Goal: Use online tool/utility

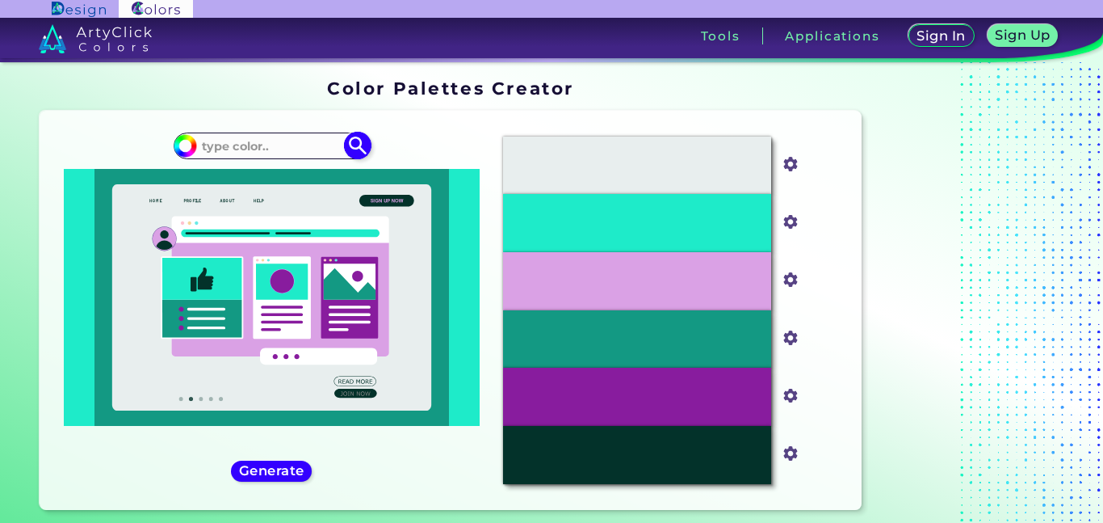
scroll to position [36, 0]
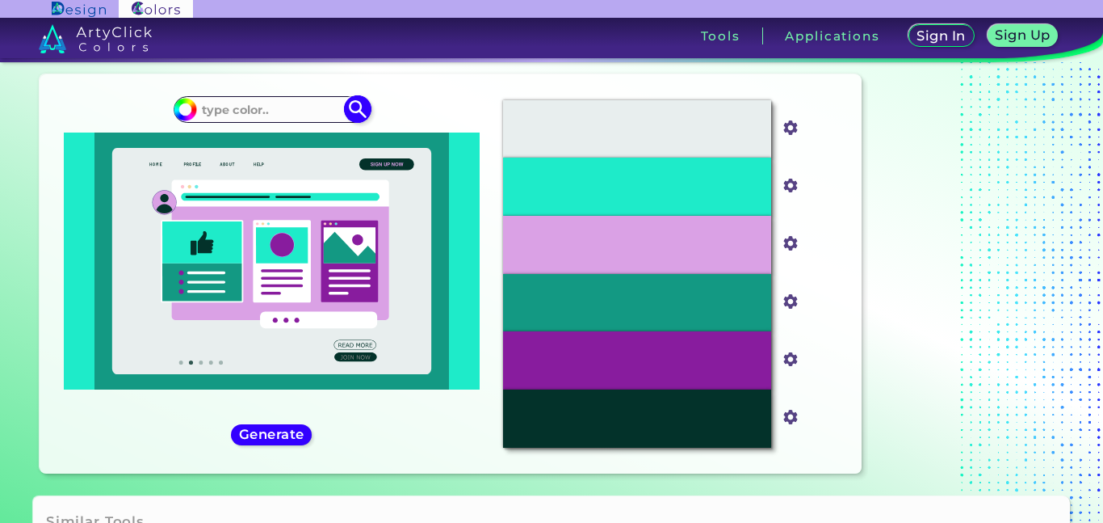
click at [254, 114] on input at bounding box center [271, 110] width 150 height 22
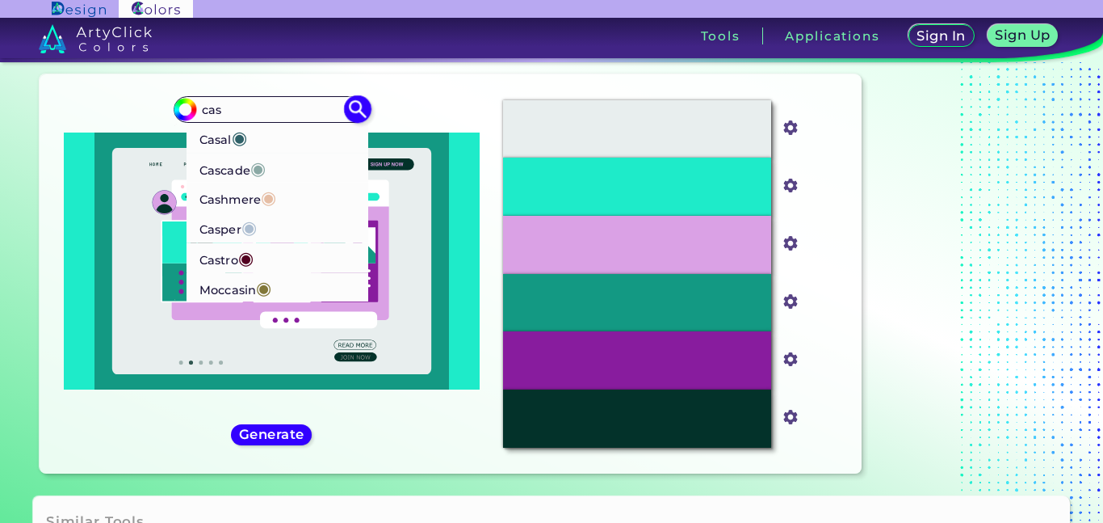
type input "cas"
click at [225, 259] on p "[PERSON_NAME] ◉" at bounding box center [226, 257] width 54 height 30
type input "#52001f"
type input "#52001F"
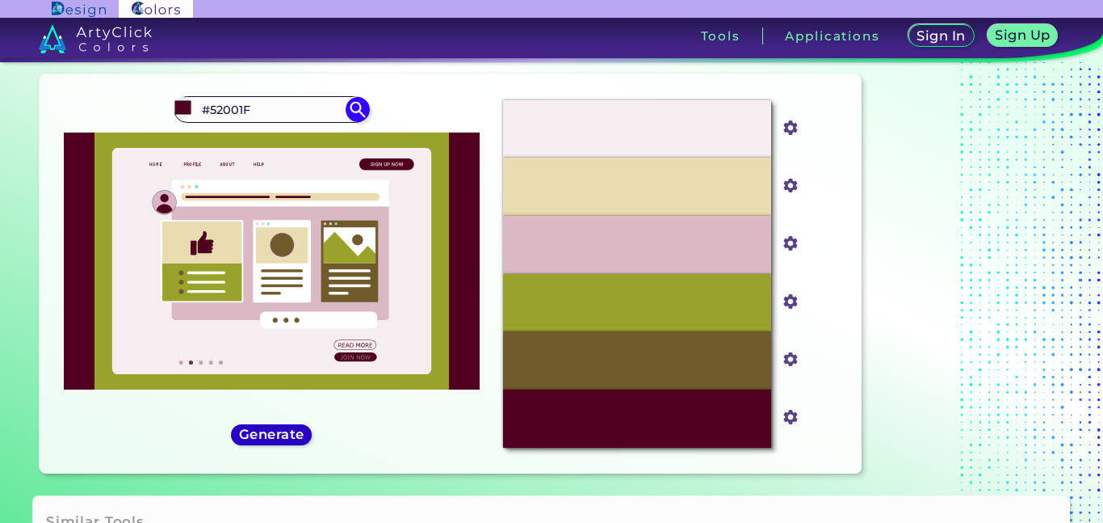
click at [288, 436] on h5 "Generate" at bounding box center [271, 434] width 59 height 12
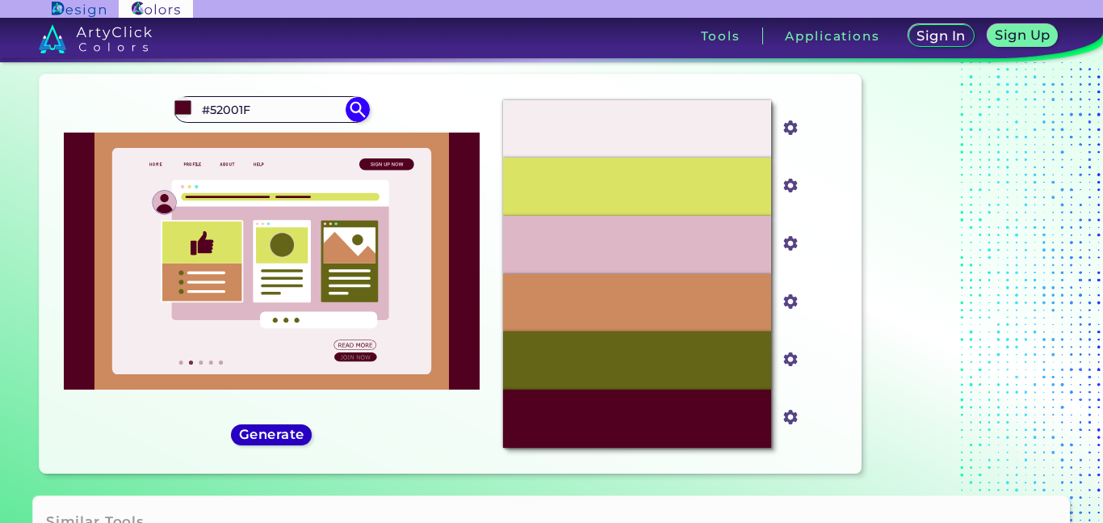
click at [288, 436] on h5 "Generate" at bounding box center [271, 434] width 59 height 12
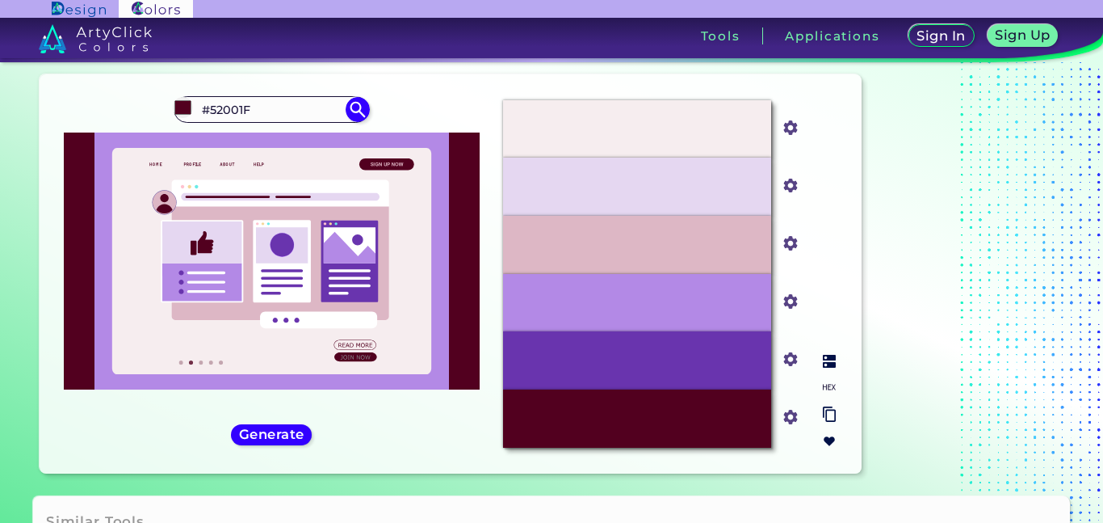
click at [828, 360] on img at bounding box center [829, 361] width 13 height 13
click at [792, 132] on input "#f6edef" at bounding box center [788, 126] width 20 height 20
click at [819, 110] on div "Soft Peach #f6edef Pale Lavender #e5d7f1 Blossom #ddb7c5 Pale Purple #b389e6 Pu…" at bounding box center [669, 273] width 359 height 373
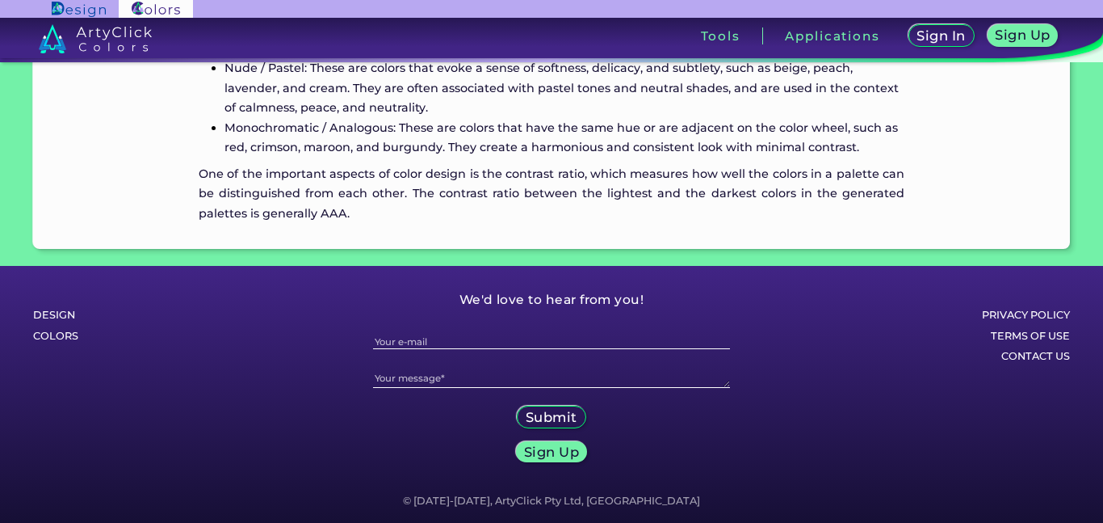
scroll to position [0, 0]
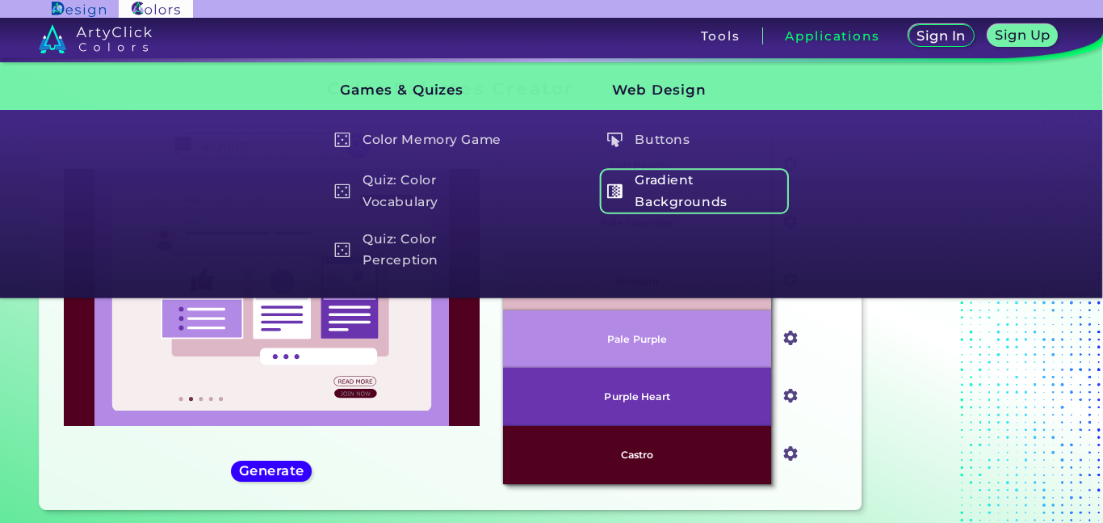
click at [648, 191] on h5 "Gradient Backgrounds" at bounding box center [694, 191] width 190 height 46
